Goal: Task Accomplishment & Management: Use online tool/utility

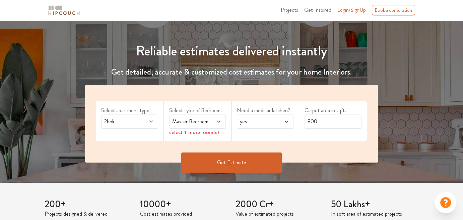
scroll to position [67, 0]
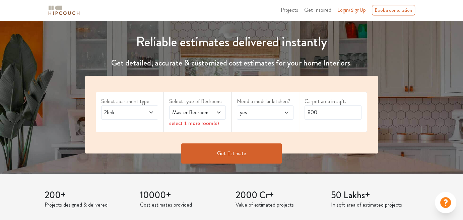
click at [134, 115] on span "2bhk" at bounding box center [122, 112] width 38 height 8
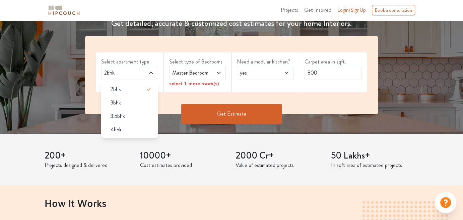
scroll to position [101, 0]
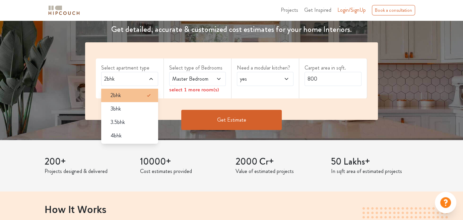
click at [127, 94] on div "2bhk" at bounding box center [131, 95] width 53 height 8
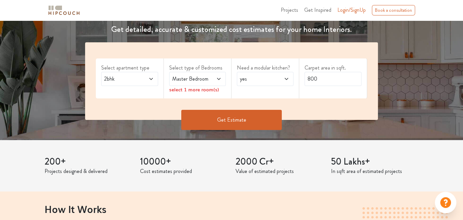
click at [204, 77] on span "Master Bedroom" at bounding box center [190, 79] width 38 height 8
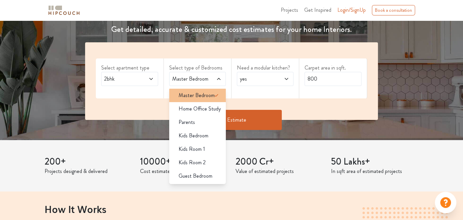
click at [203, 98] on span "Master Bedroom" at bounding box center [197, 95] width 36 height 8
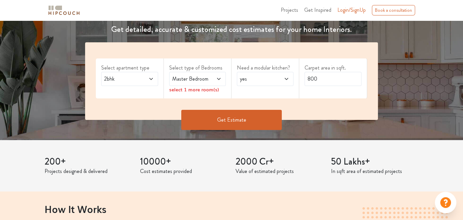
click at [273, 102] on div "Select apartment type 2bhk Select type of Bedrooms Master Bedroom select 1 more…" at bounding box center [231, 80] width 293 height 77
click at [218, 77] on icon at bounding box center [218, 78] width 5 height 5
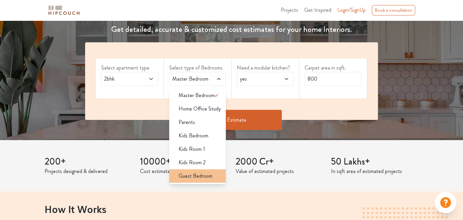
click at [189, 176] on span "Guest Bedroom" at bounding box center [196, 176] width 34 height 8
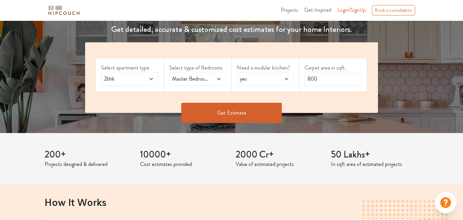
click at [216, 81] on icon at bounding box center [218, 78] width 5 height 5
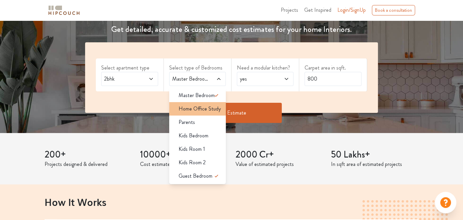
click at [210, 106] on span "Home Office Study" at bounding box center [200, 109] width 42 height 8
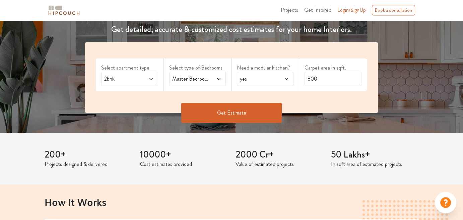
click at [219, 80] on icon at bounding box center [218, 78] width 5 height 5
click at [268, 80] on span "yes" at bounding box center [258, 79] width 38 height 8
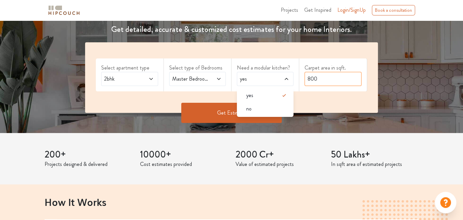
click at [338, 77] on input "800" at bounding box center [333, 79] width 57 height 14
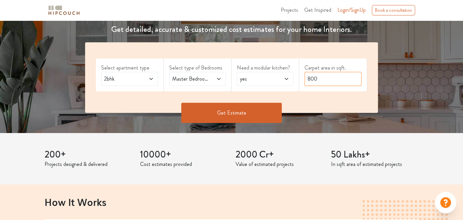
drag, startPoint x: 296, startPoint y: 80, endPoint x: 271, endPoint y: 80, distance: 24.5
click at [284, 80] on div "Select apartment type 2bhk Select type of Bedrooms Master Bedroom,Home Office S…" at bounding box center [231, 77] width 293 height 70
type input "550"
click at [219, 106] on button "Get Estimate" at bounding box center [231, 113] width 101 height 20
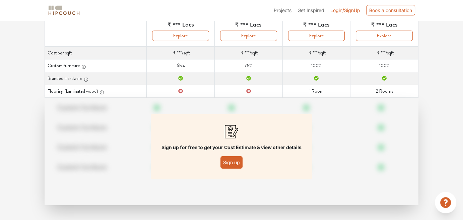
scroll to position [102, 0]
click at [234, 160] on button "Sign up" at bounding box center [232, 161] width 22 height 12
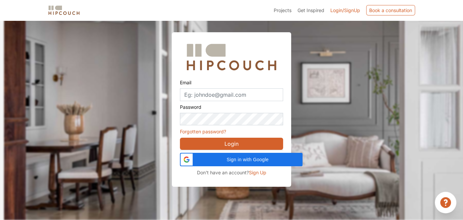
scroll to position [20, 0]
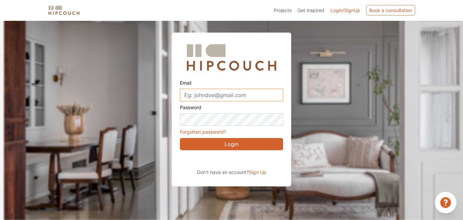
click at [238, 95] on input "Email" at bounding box center [231, 95] width 103 height 13
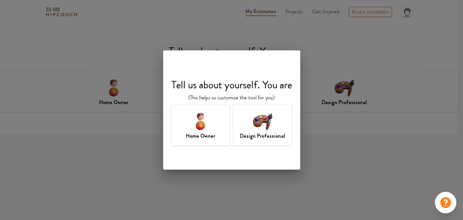
click at [258, 126] on img at bounding box center [263, 121] width 22 height 22
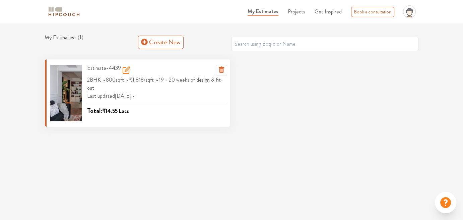
click at [102, 68] on h3 "Estimate-4439" at bounding box center [108, 70] width 43 height 11
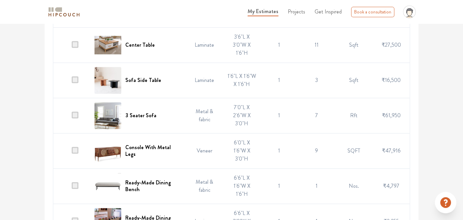
scroll to position [959, 0]
